Goal: Browse casually: Explore the website without a specific task or goal

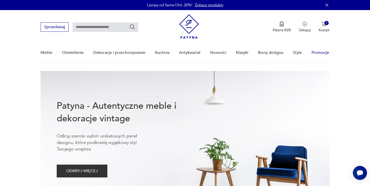
click at [322, 54] on link "Promocje" at bounding box center [320, 52] width 18 height 19
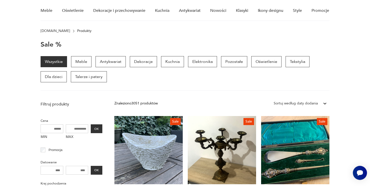
scroll to position [39, 0]
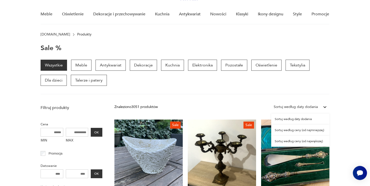
click at [323, 107] on icon at bounding box center [324, 107] width 5 height 5
click at [309, 130] on div "Sortuj według ceny (od najmniejszej)" at bounding box center [300, 130] width 58 height 11
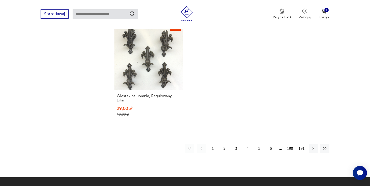
scroll to position [715, 0]
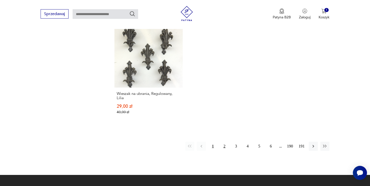
click at [225, 142] on button "2" at bounding box center [224, 146] width 9 height 9
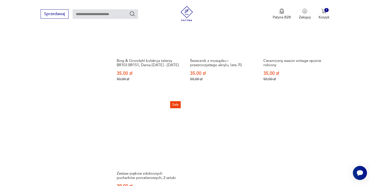
scroll to position [690, 0]
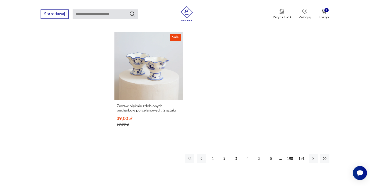
click at [234, 154] on button "3" at bounding box center [235, 158] width 9 height 9
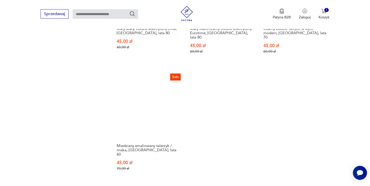
scroll to position [677, 0]
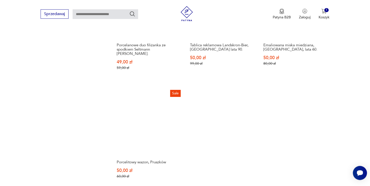
scroll to position [677, 0]
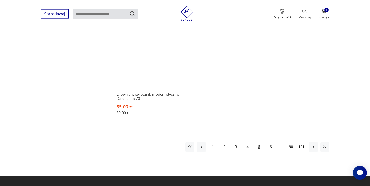
scroll to position [730, 0]
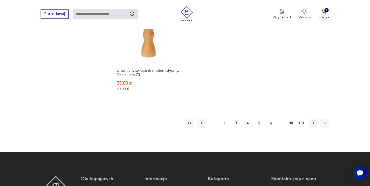
click at [269, 119] on button "6" at bounding box center [270, 123] width 9 height 9
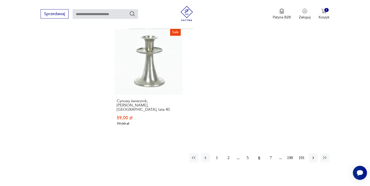
scroll to position [717, 0]
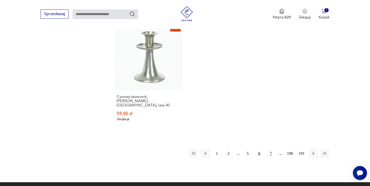
click at [270, 149] on button "7" at bounding box center [270, 153] width 9 height 9
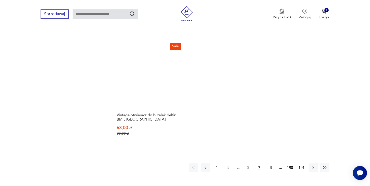
scroll to position [703, 0]
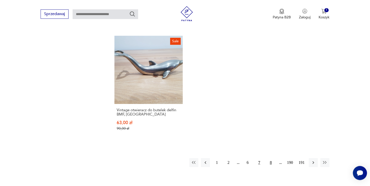
click at [270, 158] on button "8" at bounding box center [270, 162] width 9 height 9
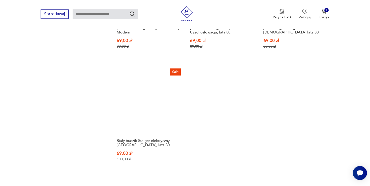
scroll to position [690, 0]
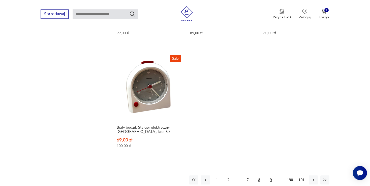
click at [269, 176] on button "9" at bounding box center [270, 180] width 9 height 9
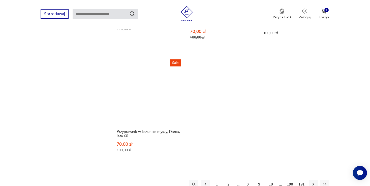
scroll to position [677, 0]
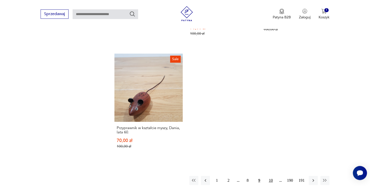
click at [270, 176] on button "10" at bounding box center [270, 180] width 9 height 9
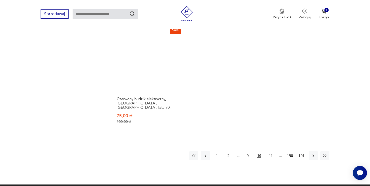
scroll to position [717, 0]
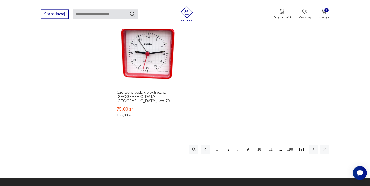
click at [271, 145] on button "11" at bounding box center [270, 149] width 9 height 9
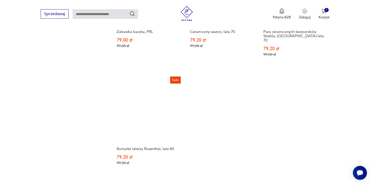
scroll to position [677, 0]
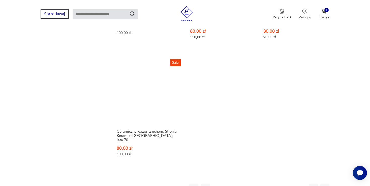
scroll to position [677, 0]
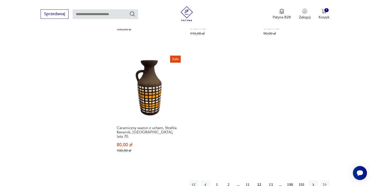
click at [270, 180] on button "13" at bounding box center [270, 184] width 9 height 9
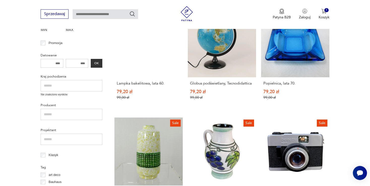
click at [270, 168] on link "Sale Aparat fotograficzny Beirette Electric VSN, [GEOGRAPHIC_DATA], lata 70. 80…" at bounding box center [295, 172] width 68 height 109
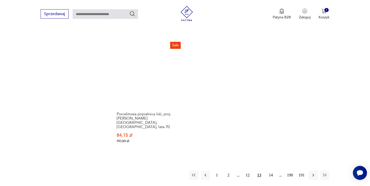
scroll to position [701, 0]
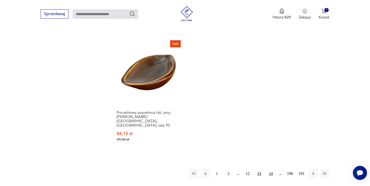
click at [271, 169] on button "14" at bounding box center [270, 173] width 9 height 9
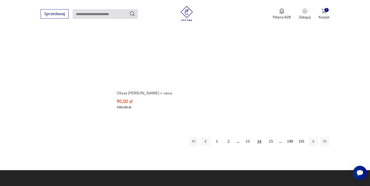
scroll to position [717, 0]
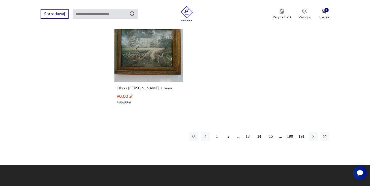
click at [269, 135] on button "15" at bounding box center [270, 136] width 9 height 9
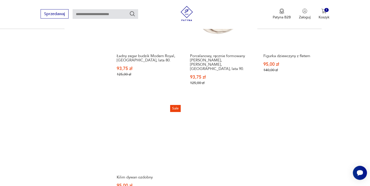
scroll to position [703, 0]
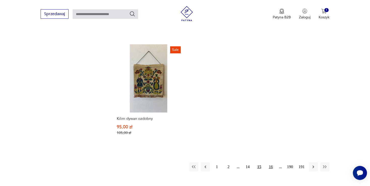
click at [269, 162] on button "16" at bounding box center [270, 166] width 9 height 9
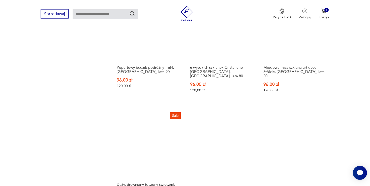
scroll to position [690, 0]
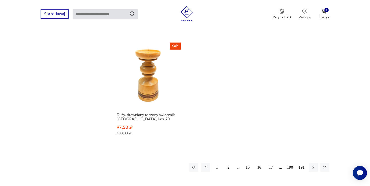
click at [270, 163] on button "17" at bounding box center [270, 167] width 9 height 9
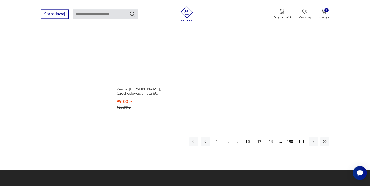
scroll to position [756, 0]
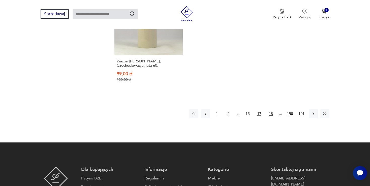
click at [271, 109] on button "18" at bounding box center [270, 113] width 9 height 9
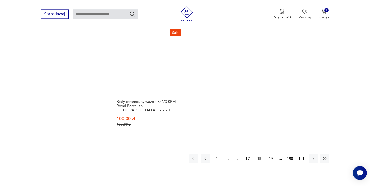
scroll to position [743, 0]
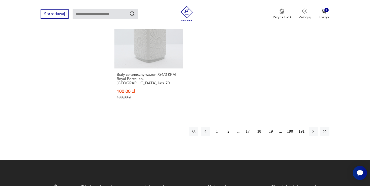
click at [268, 127] on button "19" at bounding box center [270, 131] width 9 height 9
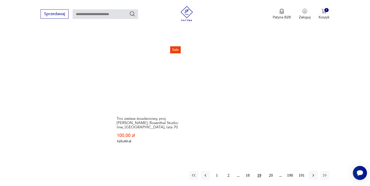
scroll to position [703, 0]
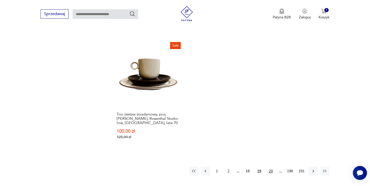
click at [268, 167] on button "20" at bounding box center [270, 171] width 9 height 9
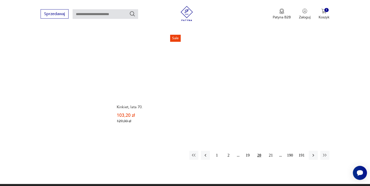
scroll to position [717, 0]
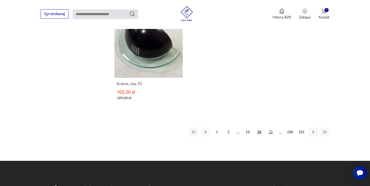
click at [271, 128] on button "21" at bounding box center [270, 132] width 9 height 9
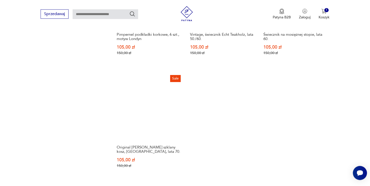
scroll to position [703, 0]
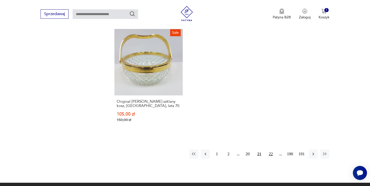
click at [269, 150] on button "22" at bounding box center [270, 154] width 9 height 9
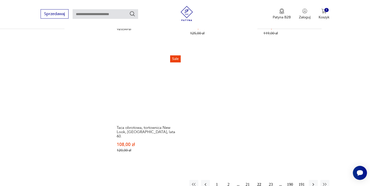
scroll to position [690, 0]
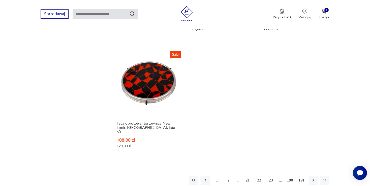
click at [269, 176] on button "23" at bounding box center [270, 180] width 9 height 9
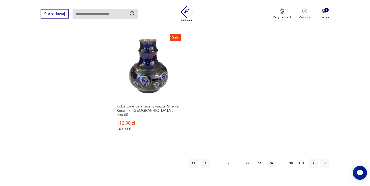
scroll to position [743, 0]
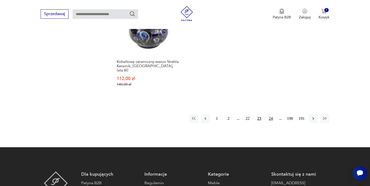
click at [271, 114] on button "24" at bounding box center [270, 118] width 9 height 9
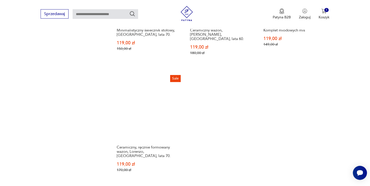
scroll to position [676, 0]
